Goal: Task Accomplishment & Management: Manage account settings

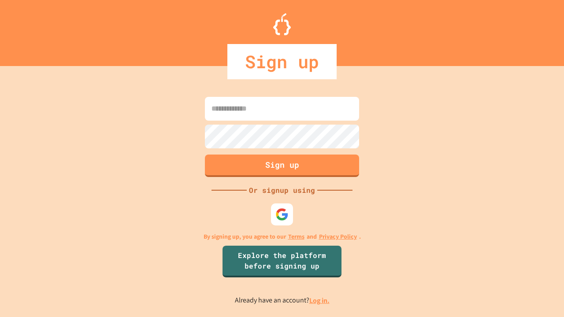
click at [320, 300] on link "Log in." at bounding box center [319, 300] width 20 height 9
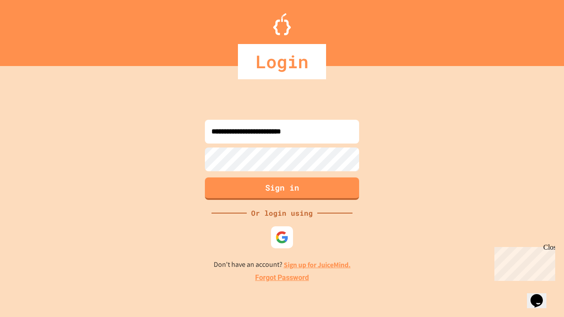
type input "**********"
